Goal: Task Accomplishment & Management: Use online tool/utility

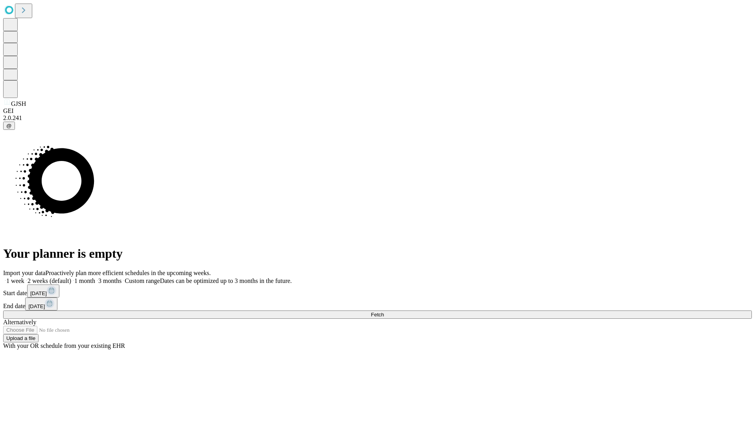
click at [384, 311] on span "Fetch" at bounding box center [377, 314] width 13 height 6
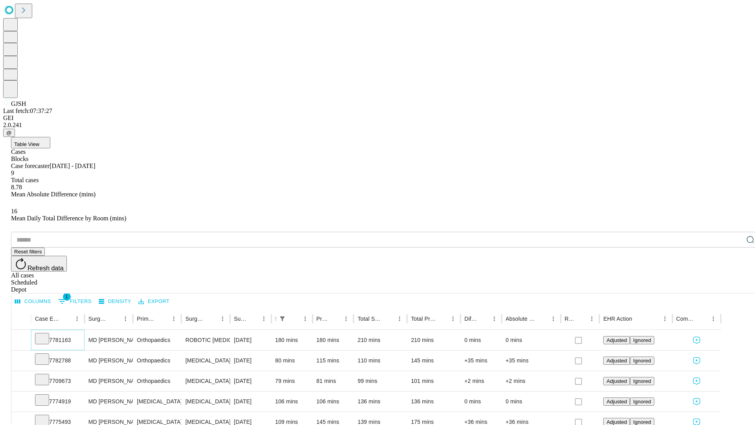
click at [46, 334] on icon at bounding box center [42, 338] width 8 height 8
